Goal: Communication & Community: Participate in discussion

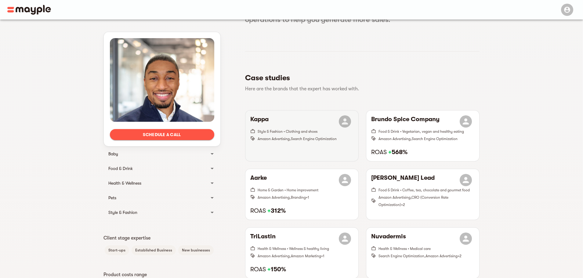
scroll to position [53, 0]
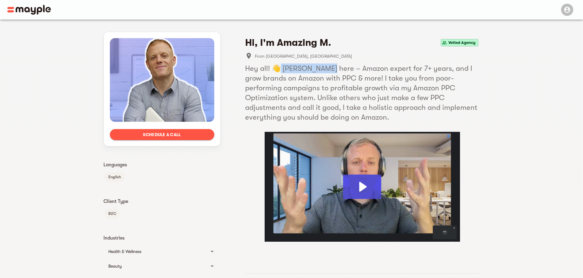
drag, startPoint x: 282, startPoint y: 66, endPoint x: 326, endPoint y: 71, distance: 43.7
click at [326, 71] on h5 "Hey all! 👋 Riley Bennett here – Amazon expert for 7+ years, and I grow brands o…" at bounding box center [362, 93] width 235 height 59
copy h5 "Riley Bennett"
